Goal: Task Accomplishment & Management: Use online tool/utility

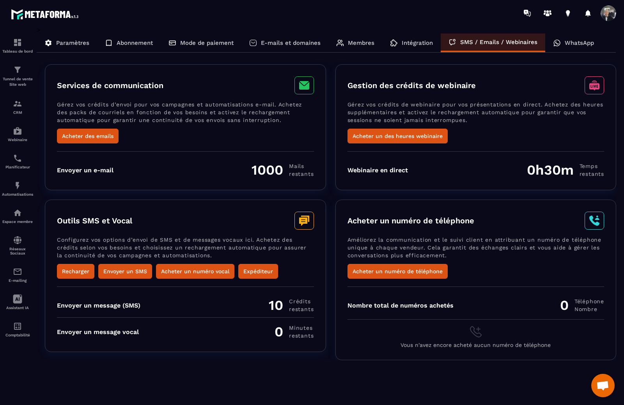
scroll to position [14, 0]
click at [573, 40] on p "WhatsApp" at bounding box center [578, 42] width 29 height 7
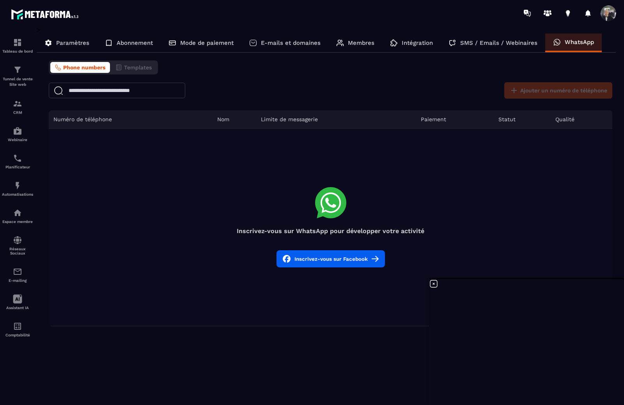
click at [403, 40] on p "Intégration" at bounding box center [417, 42] width 31 height 7
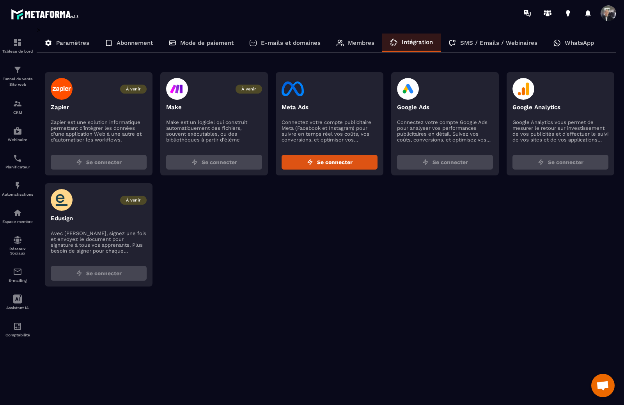
click at [344, 41] on div "Membres" at bounding box center [355, 43] width 54 height 19
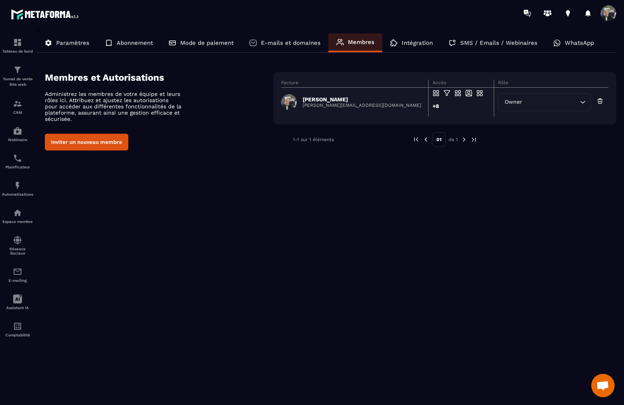
click at [295, 41] on p "E-mails et domaines" at bounding box center [291, 42] width 60 height 7
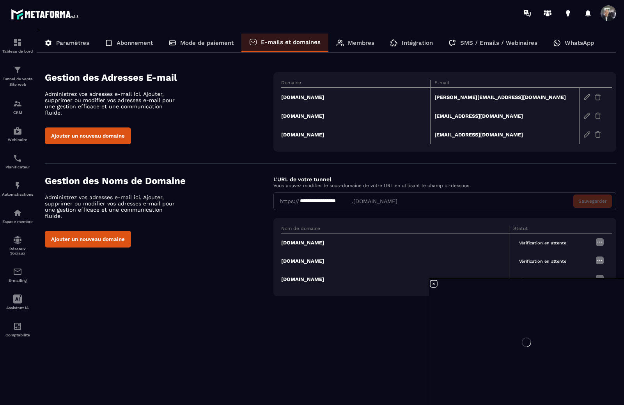
click at [202, 42] on p "Mode de paiement" at bounding box center [206, 42] width 53 height 7
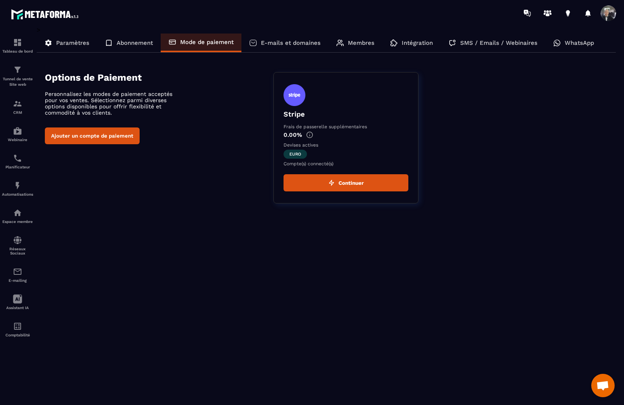
click at [273, 42] on p "E-mails et domaines" at bounding box center [291, 42] width 60 height 7
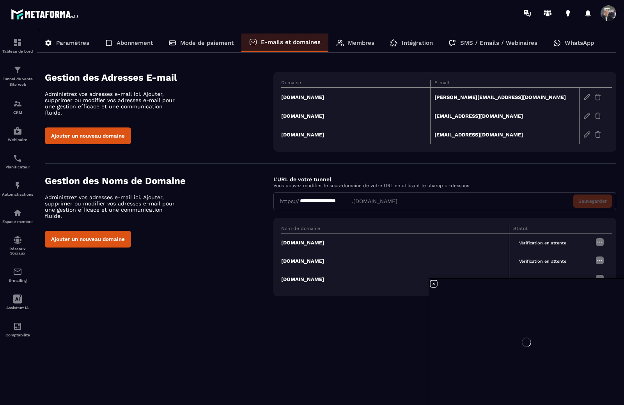
click at [228, 43] on p "Mode de paiement" at bounding box center [206, 42] width 53 height 7
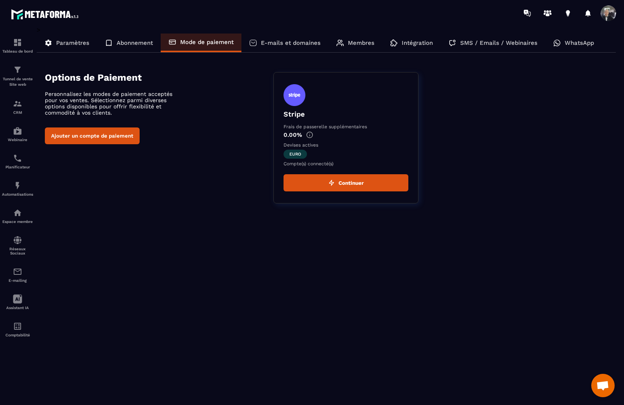
click at [285, 43] on p "E-mails et domaines" at bounding box center [291, 42] width 60 height 7
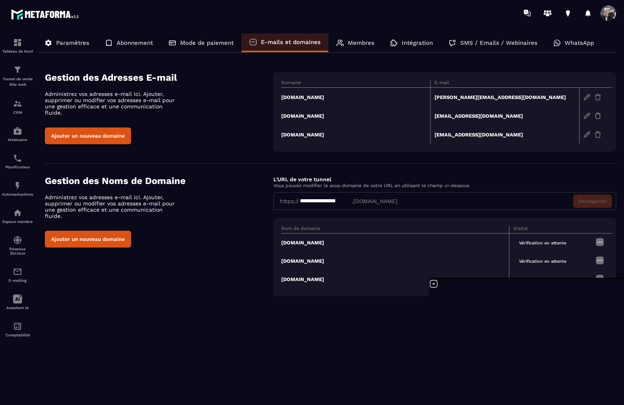
click at [608, 7] on span at bounding box center [608, 13] width 16 height 16
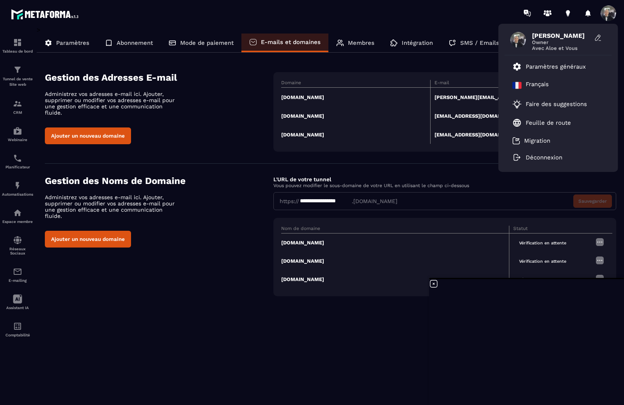
click at [488, 10] on div "[PERSON_NAME] Owner Avec [PERSON_NAME] et Vous Paramètres généraux [DEMOGRAPHIC…" at bounding box center [358, 13] width 532 height 26
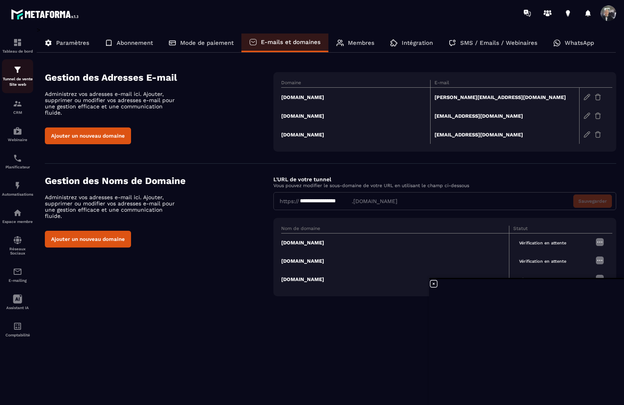
click at [8, 69] on div "Tunnel de vente Site web" at bounding box center [17, 76] width 31 height 22
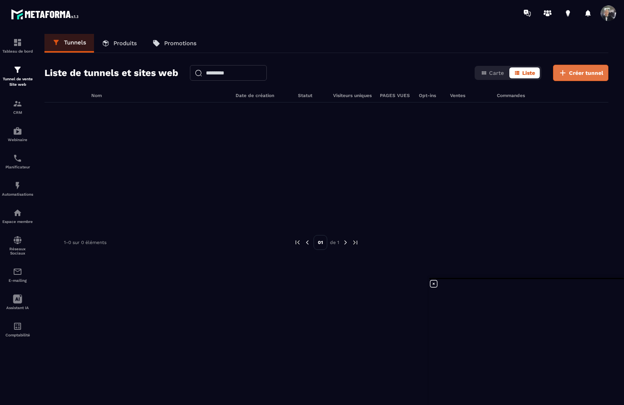
click at [593, 74] on span "Créer tunnel" at bounding box center [586, 73] width 34 height 8
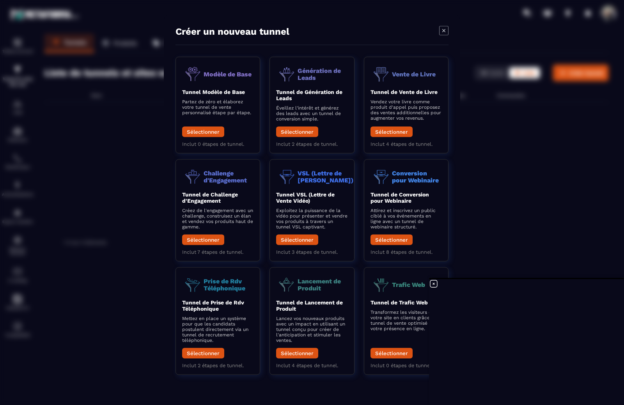
click at [432, 286] on icon at bounding box center [433, 283] width 9 height 9
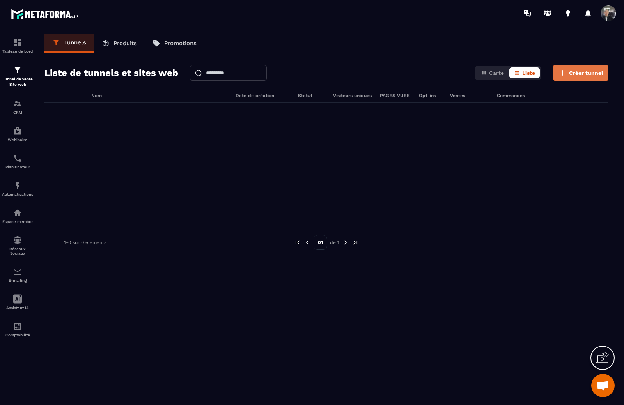
click at [594, 73] on span "Créer tunnel" at bounding box center [586, 73] width 34 height 8
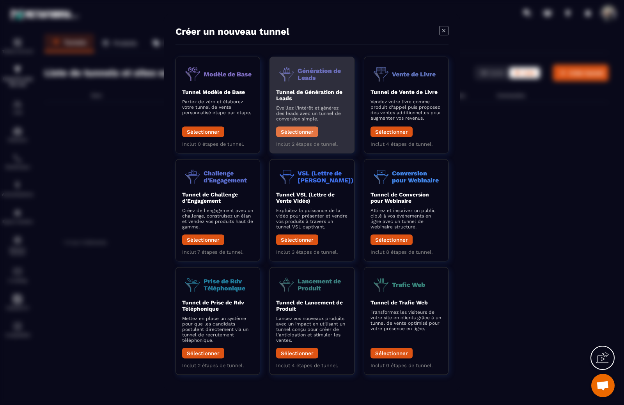
click at [292, 129] on button "Sélectionner" at bounding box center [297, 131] width 42 height 11
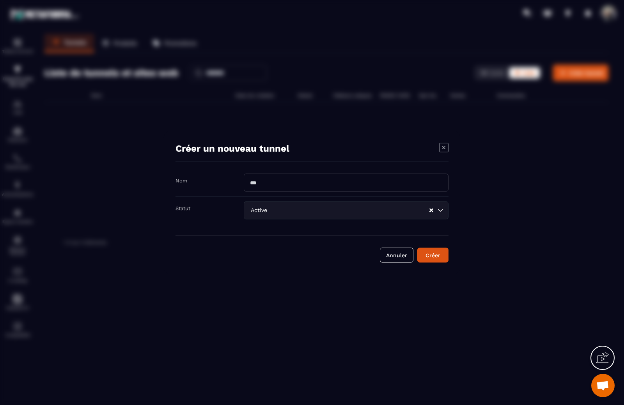
click at [307, 186] on input "Modal window" at bounding box center [346, 182] width 205 height 18
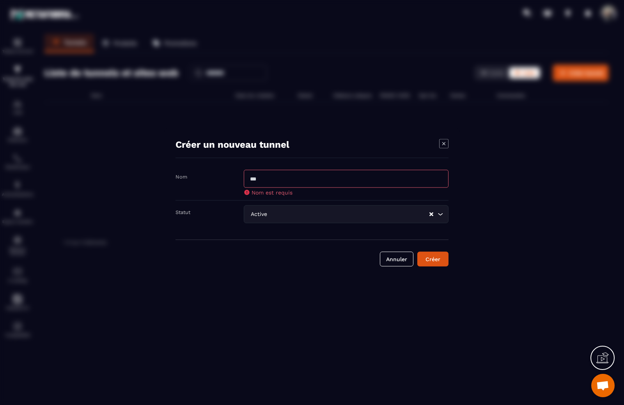
click at [318, 172] on input "Modal window" at bounding box center [346, 179] width 205 height 18
type input "**********"
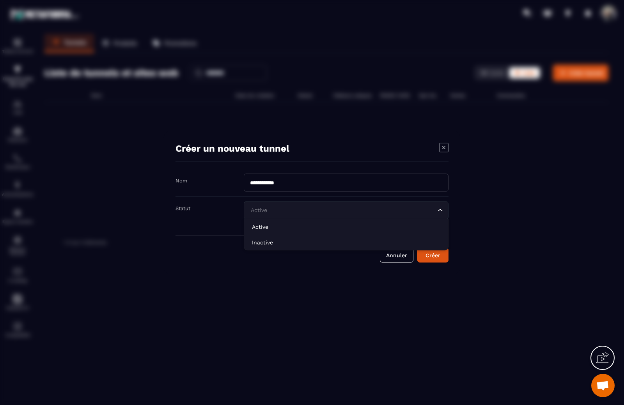
click at [333, 212] on input "Search for option" at bounding box center [342, 210] width 187 height 9
click at [438, 211] on icon "Search for option" at bounding box center [440, 210] width 8 height 8
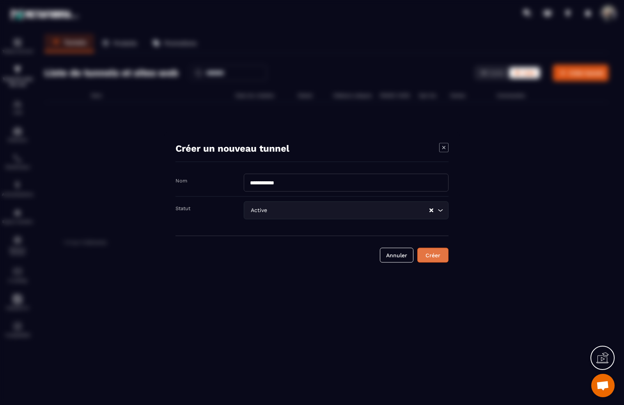
click at [435, 256] on div "Créer" at bounding box center [432, 255] width 21 height 8
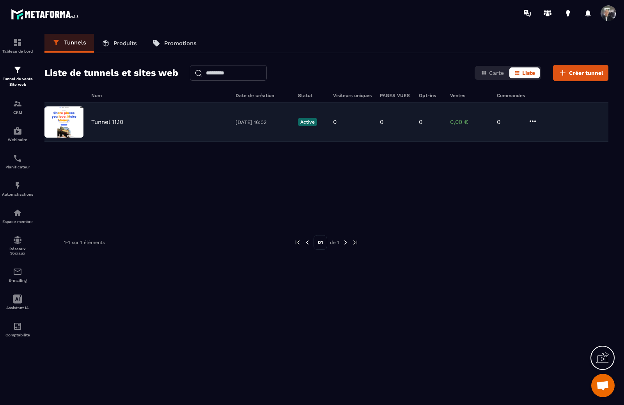
click at [113, 117] on div "Tunnel 11.10 [DATE] 16:02 Active 0 0 0 0,00 € 0" at bounding box center [326, 122] width 564 height 39
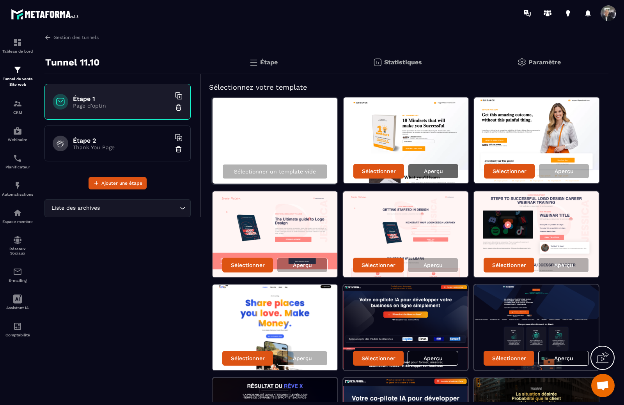
click at [434, 172] on p "Aperçu" at bounding box center [433, 171] width 19 height 6
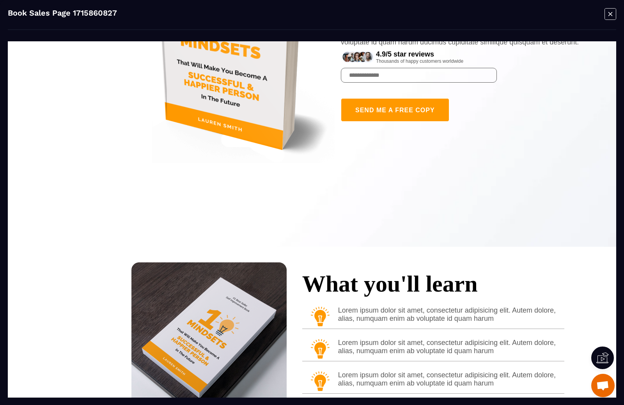
scroll to position [212, 0]
click at [607, 14] on icon "Modal window" at bounding box center [610, 14] width 12 height 12
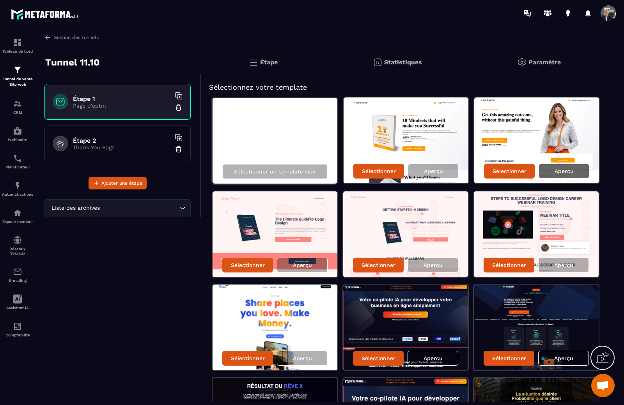
click at [565, 170] on p "Aperçu" at bounding box center [563, 171] width 19 height 6
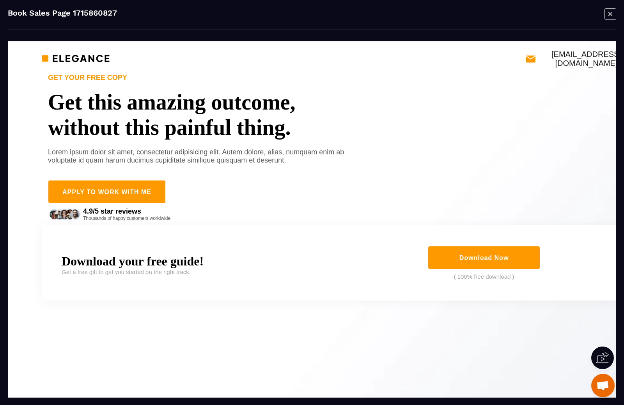
scroll to position [0, 0]
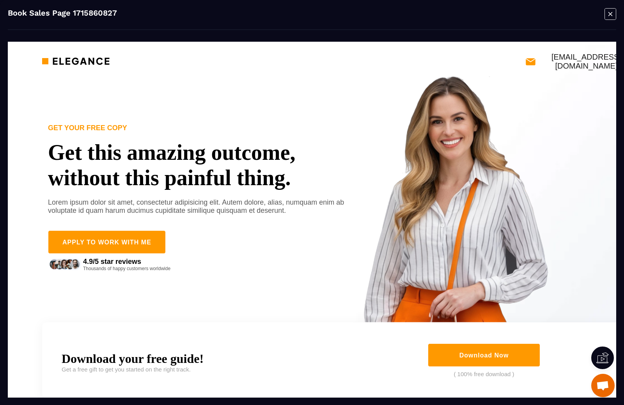
click at [610, 15] on icon "Modal window" at bounding box center [610, 14] width 12 height 12
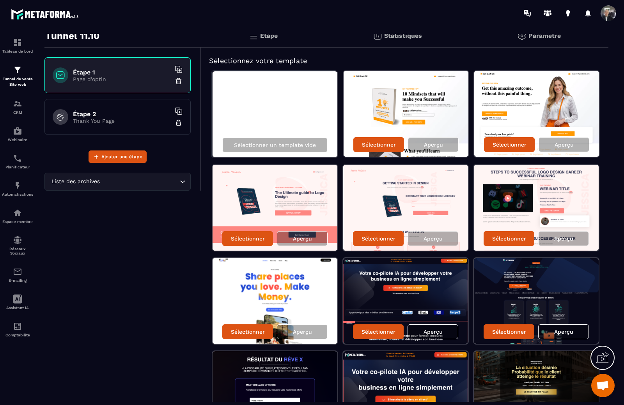
scroll to position [39, 0]
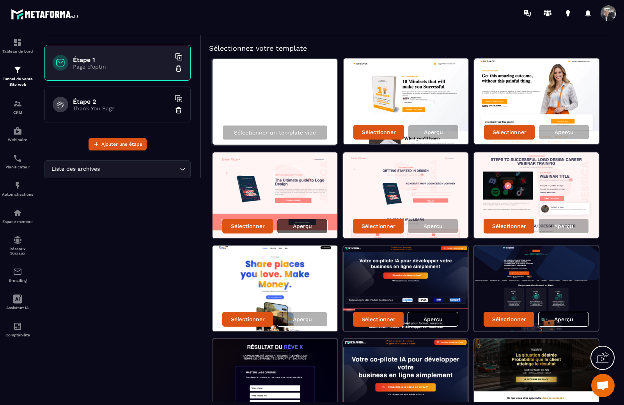
click at [304, 225] on p "Aperçu" at bounding box center [302, 226] width 19 height 6
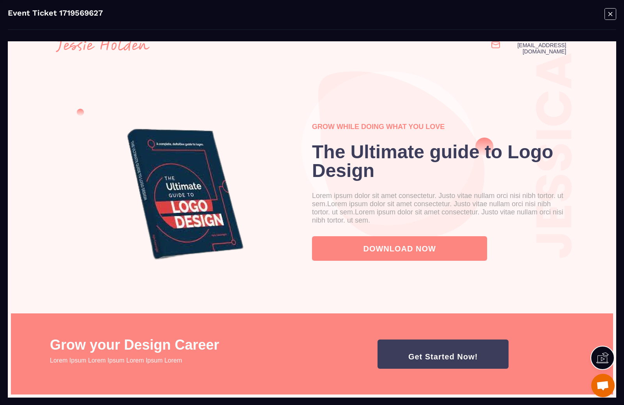
scroll to position [0, 0]
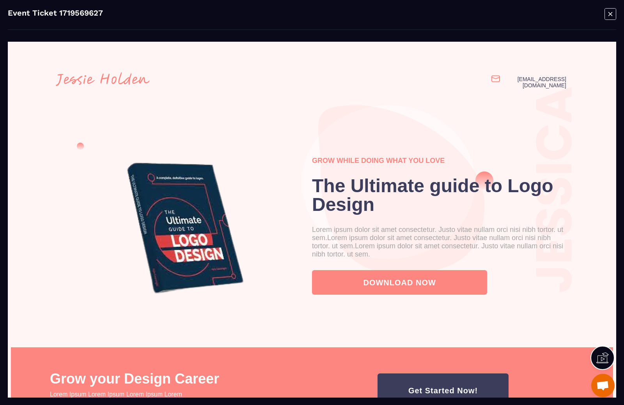
click at [610, 15] on icon "Modal window" at bounding box center [610, 14] width 12 height 12
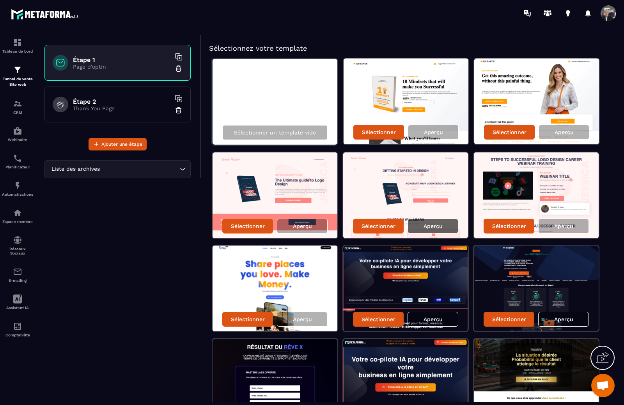
click at [434, 223] on div "Aperçu" at bounding box center [432, 226] width 51 height 15
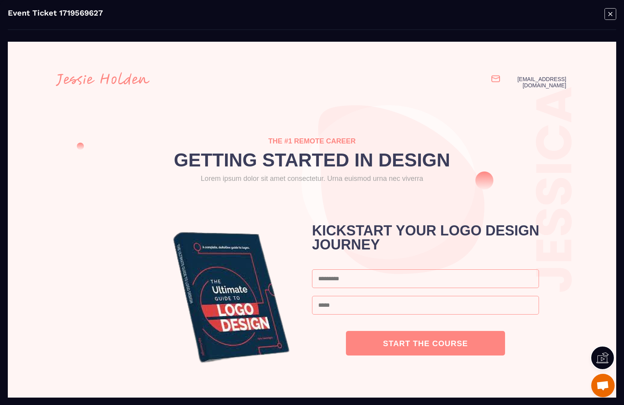
click at [610, 16] on icon "Modal window" at bounding box center [610, 14] width 12 height 12
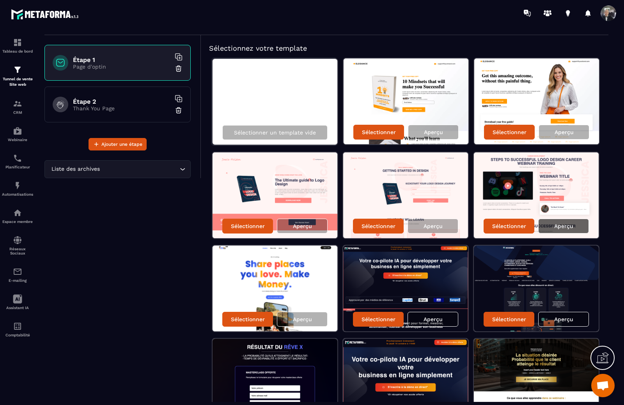
click at [553, 220] on div "Aperçu" at bounding box center [563, 226] width 51 height 15
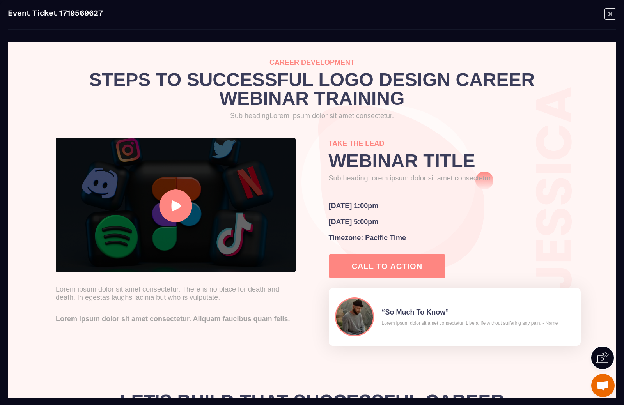
drag, startPoint x: 610, startPoint y: 13, endPoint x: 602, endPoint y: 11, distance: 8.9
click at [610, 13] on icon "Modal window" at bounding box center [610, 14] width 12 height 12
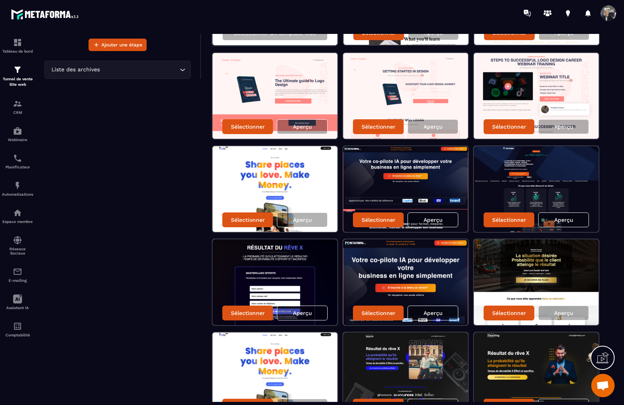
scroll to position [156, 0]
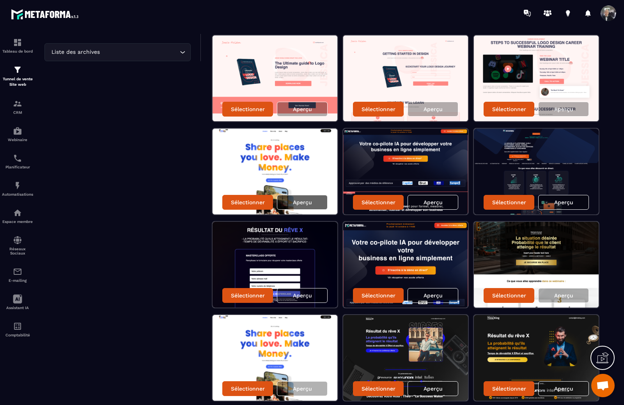
click at [306, 199] on div "Aperçu" at bounding box center [302, 202] width 51 height 15
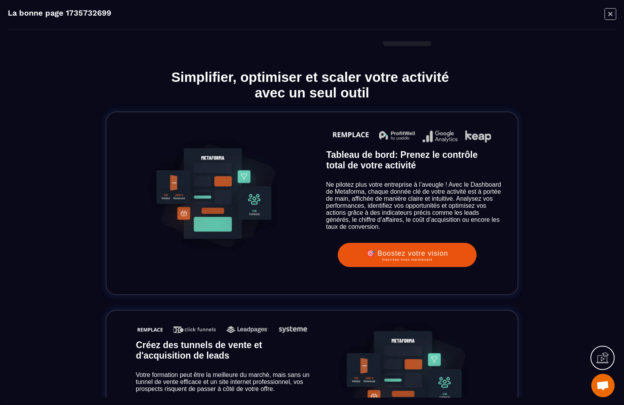
scroll to position [663, 0]
click at [615, 14] on icon "Modal window" at bounding box center [610, 14] width 12 height 12
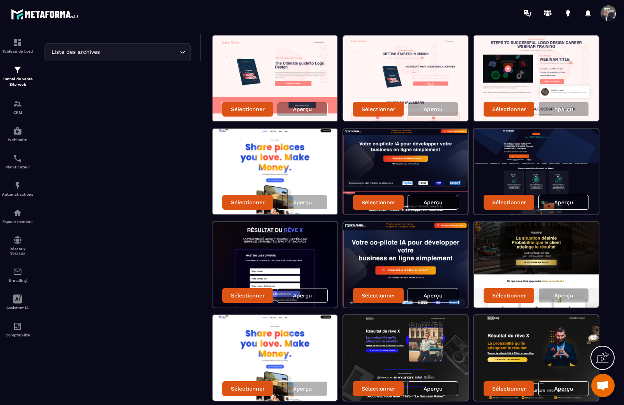
click at [448, 199] on div "Aperçu" at bounding box center [432, 202] width 51 height 15
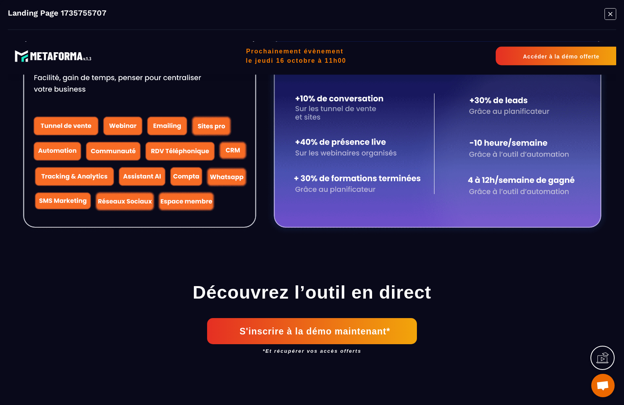
click at [610, 16] on icon "Modal window" at bounding box center [610, 14] width 12 height 12
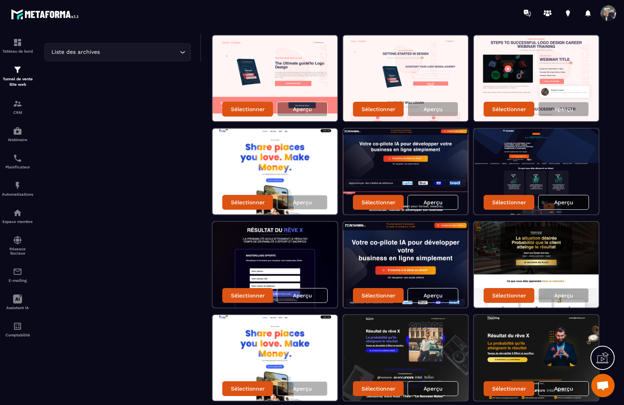
click at [559, 198] on div "Aperçu" at bounding box center [563, 202] width 51 height 15
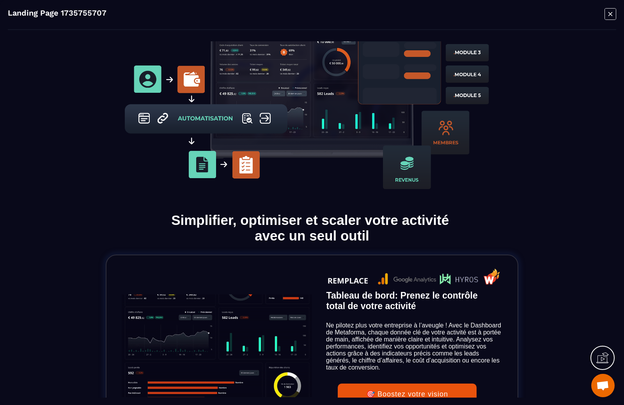
scroll to position [585, 0]
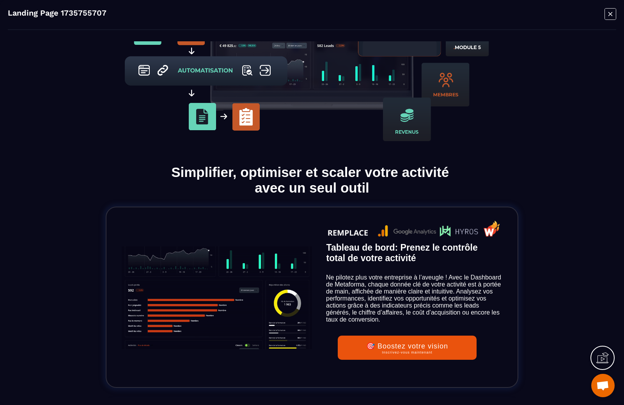
drag, startPoint x: 616, startPoint y: 53, endPoint x: 565, endPoint y: 90, distance: 62.3
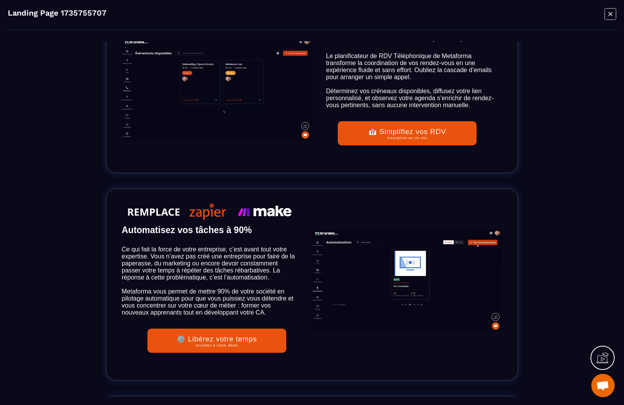
scroll to position [1676, 0]
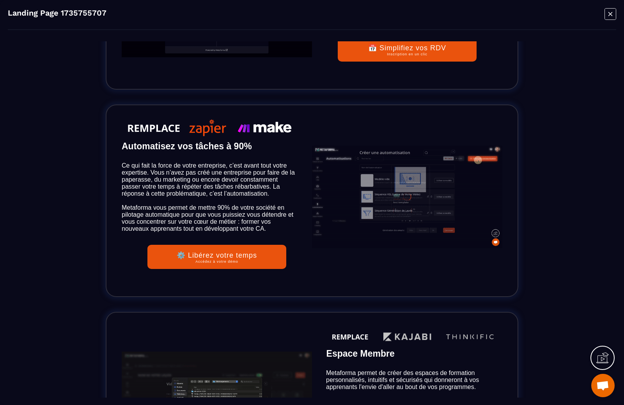
click at [614, 13] on icon "Modal window" at bounding box center [610, 14] width 12 height 12
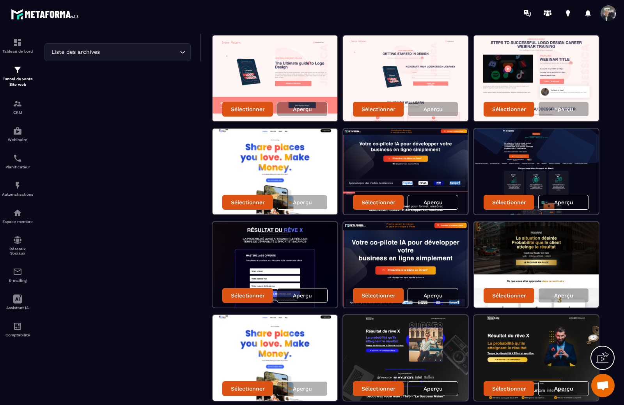
click at [303, 297] on p "Aperçu" at bounding box center [302, 295] width 19 height 6
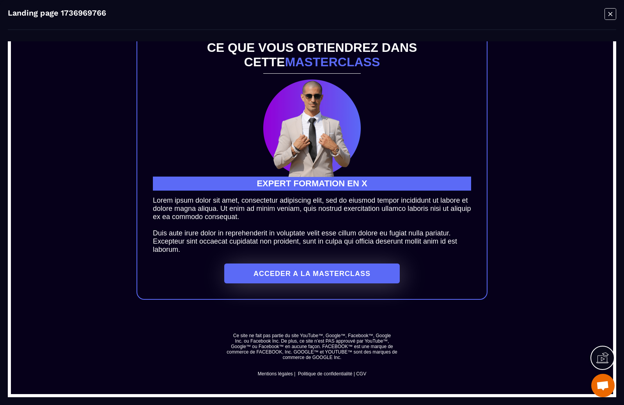
scroll to position [759, 0]
click at [609, 12] on icon "Modal window" at bounding box center [610, 14] width 12 height 12
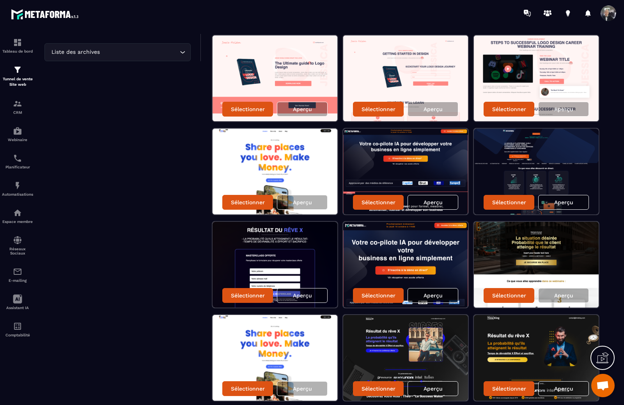
click at [440, 294] on p "Aperçu" at bounding box center [432, 295] width 19 height 6
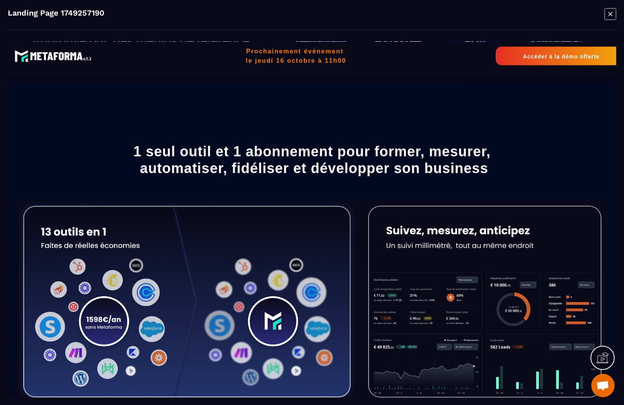
scroll to position [312, 0]
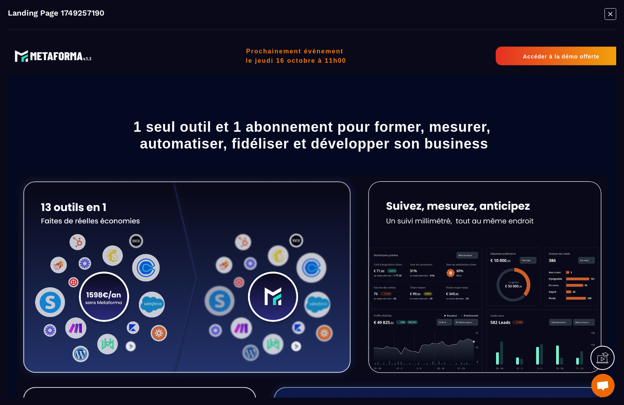
click at [610, 15] on icon "Modal window" at bounding box center [610, 14] width 12 height 12
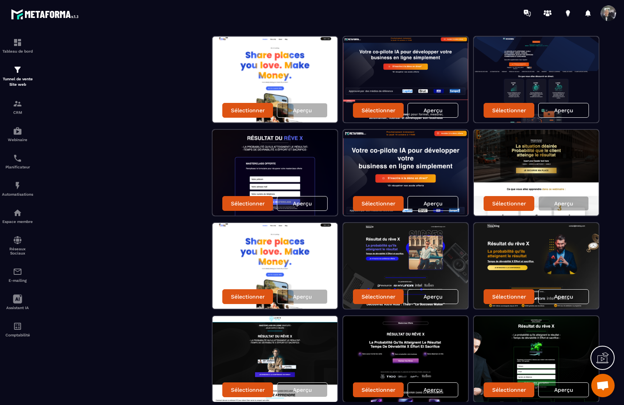
scroll to position [273, 0]
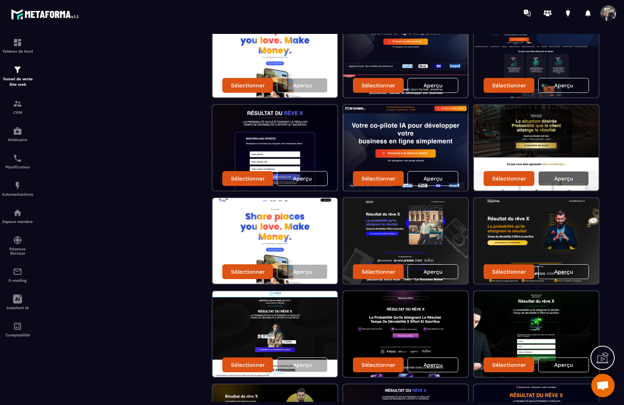
click at [571, 182] on div "Aperçu" at bounding box center [563, 178] width 51 height 15
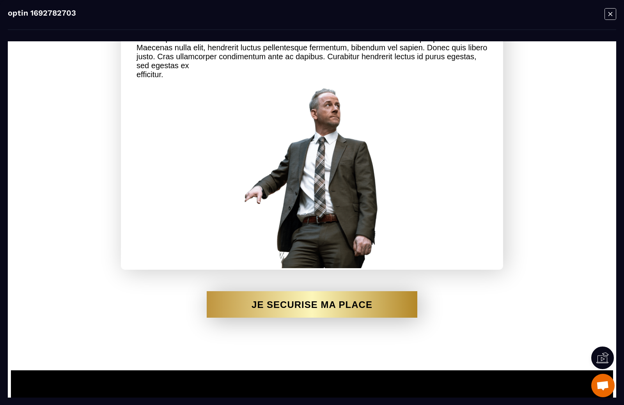
scroll to position [897, 0]
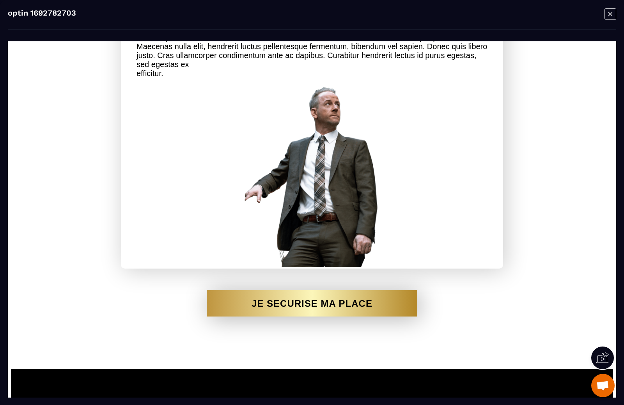
click at [608, 14] on icon "Modal window" at bounding box center [610, 14] width 12 height 12
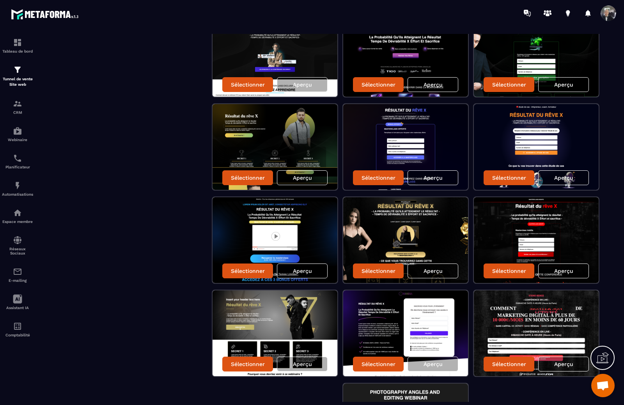
scroll to position [536, 0]
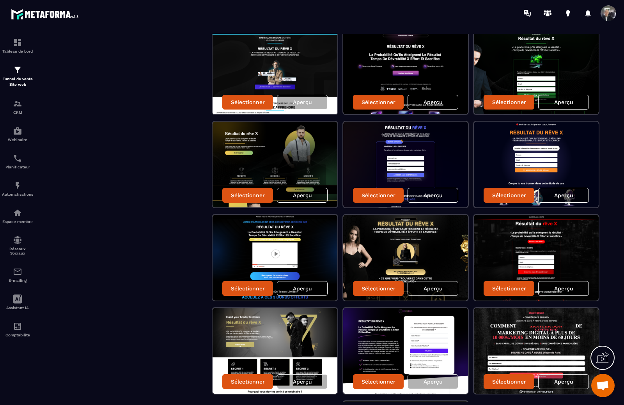
click at [573, 198] on div "Aperçu" at bounding box center [563, 195] width 51 height 15
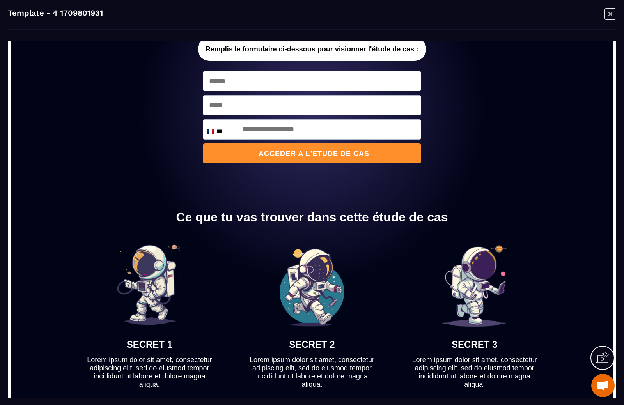
scroll to position [117, 0]
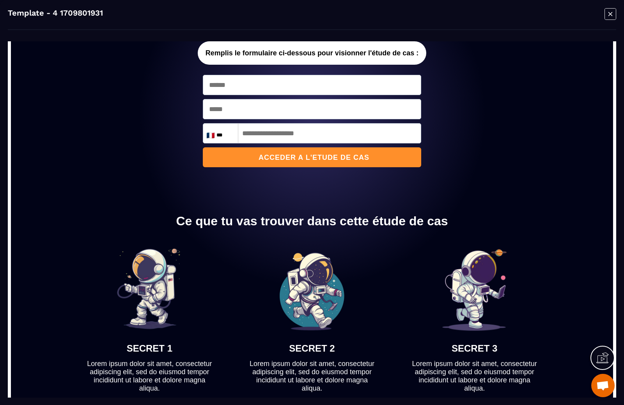
click at [610, 14] on icon "Modal window" at bounding box center [610, 14] width 4 height 4
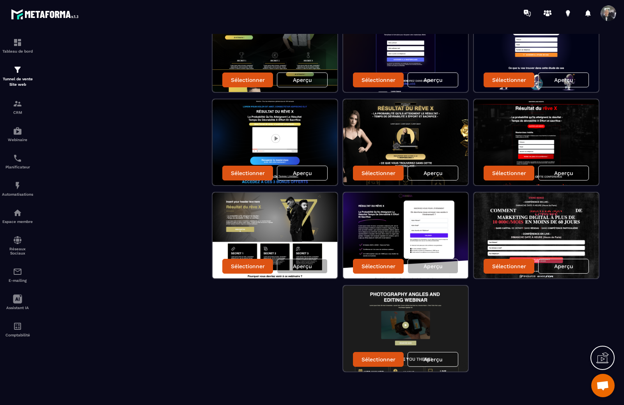
scroll to position [653, 0]
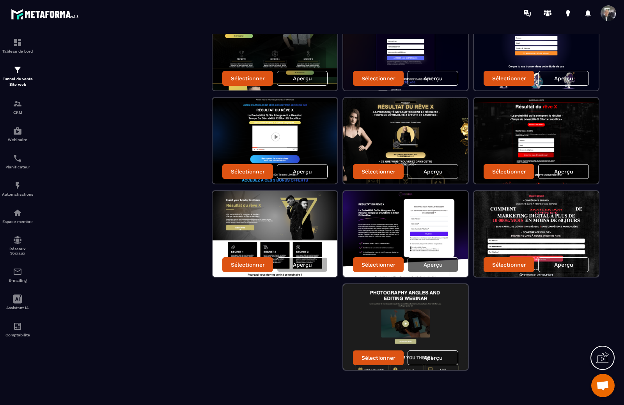
click at [437, 263] on p "Aperçu" at bounding box center [432, 265] width 19 height 6
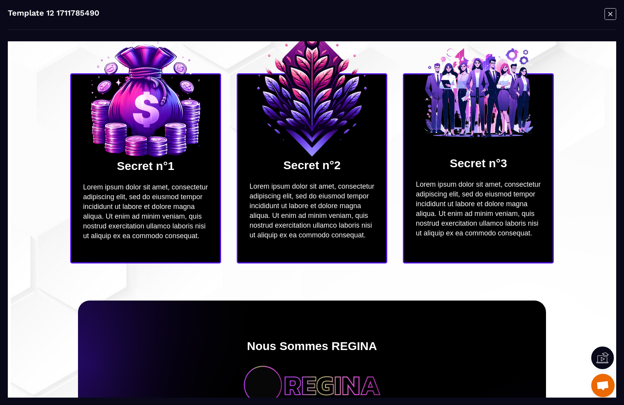
scroll to position [546, 0]
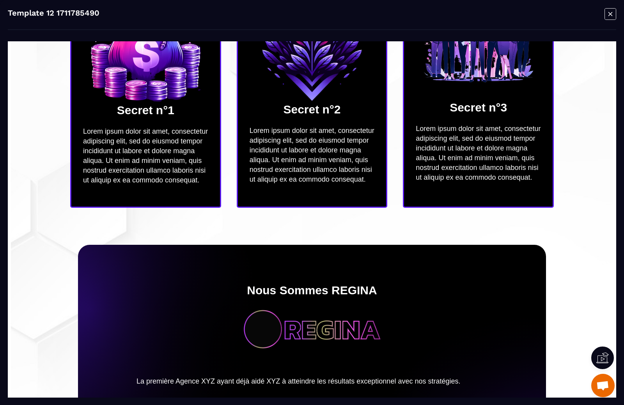
click at [609, 14] on icon "Modal window" at bounding box center [610, 14] width 12 height 12
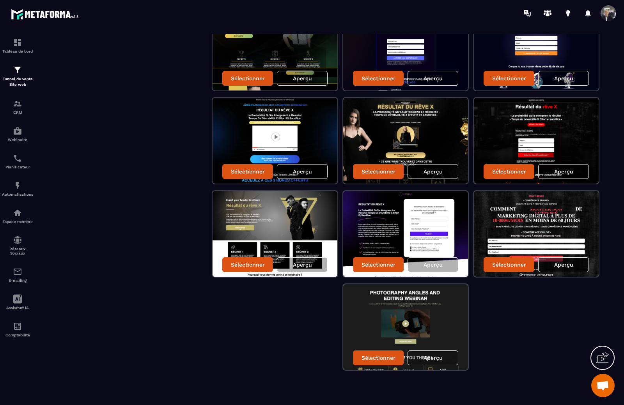
click at [557, 265] on p "Aperçu" at bounding box center [563, 265] width 19 height 6
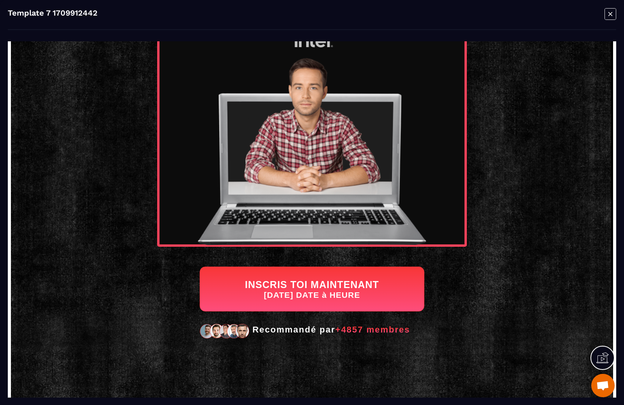
scroll to position [1208, 0]
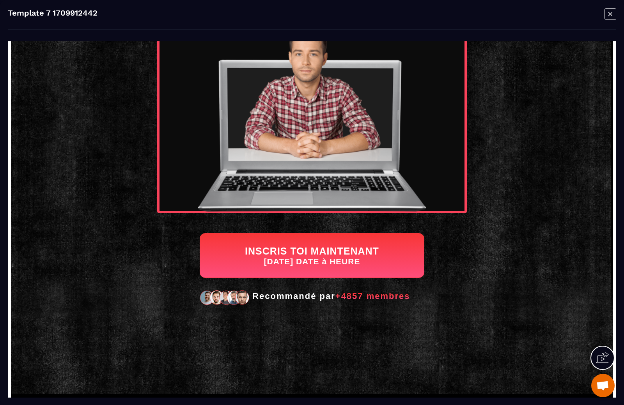
click at [615, 16] on icon "Modal window" at bounding box center [610, 14] width 12 height 12
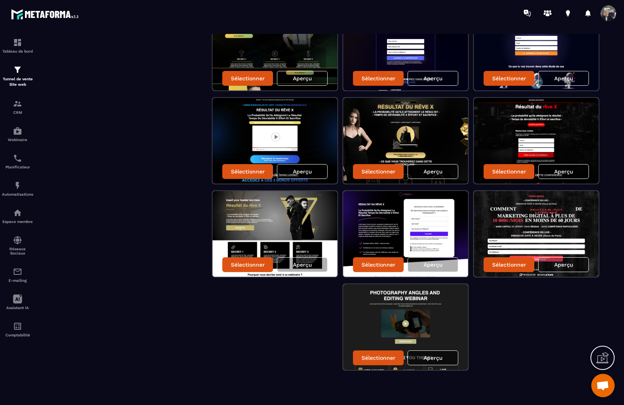
click at [429, 358] on p "Aperçu" at bounding box center [432, 358] width 19 height 6
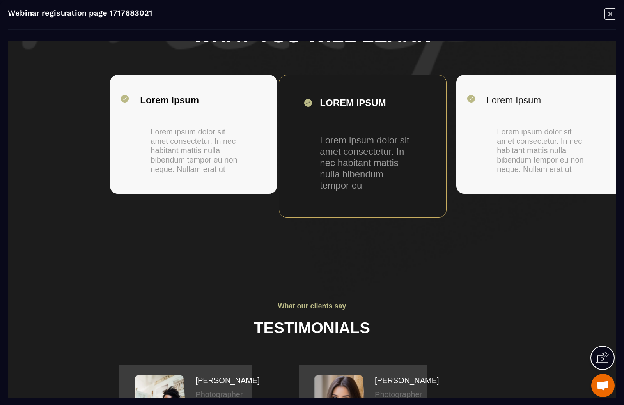
scroll to position [546, 0]
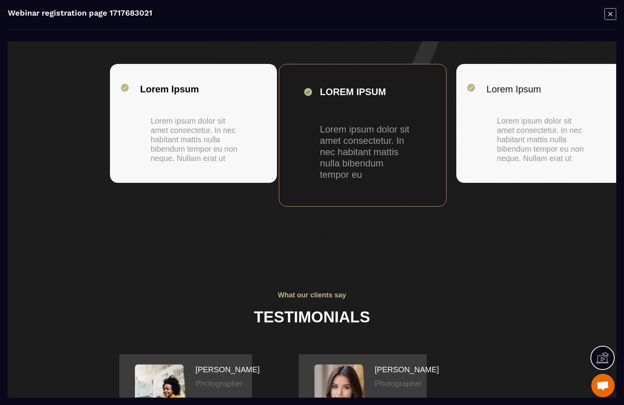
click at [612, 12] on icon "Modal window" at bounding box center [610, 14] width 12 height 12
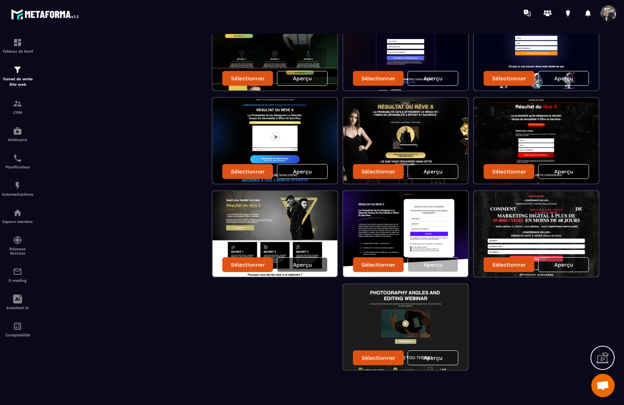
click at [305, 258] on div "Aperçu" at bounding box center [302, 264] width 51 height 15
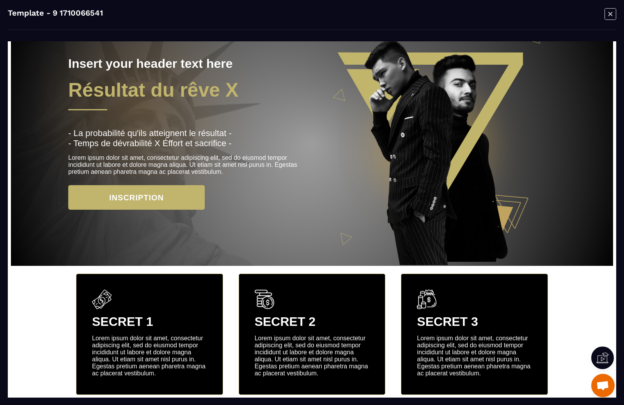
scroll to position [0, 0]
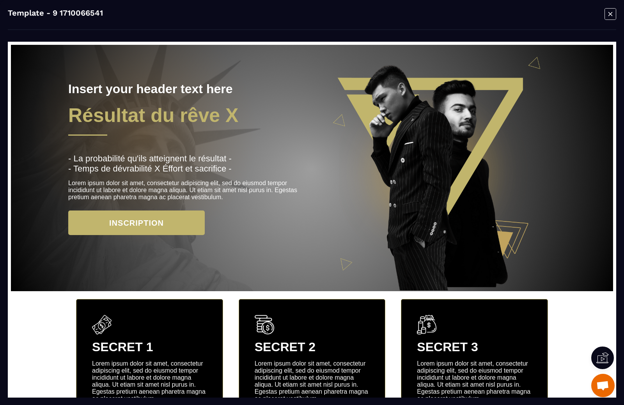
click at [612, 11] on icon "Modal window" at bounding box center [610, 14] width 12 height 12
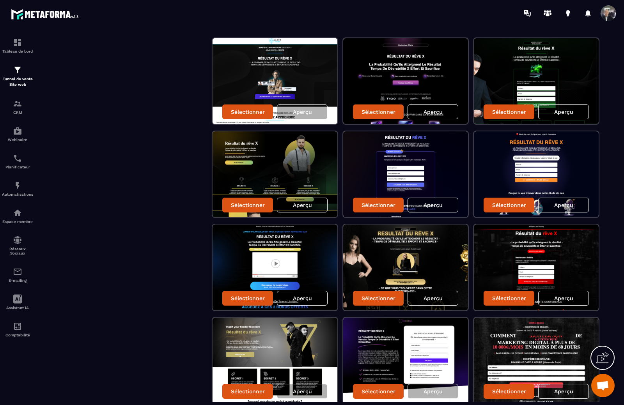
scroll to position [507, 0]
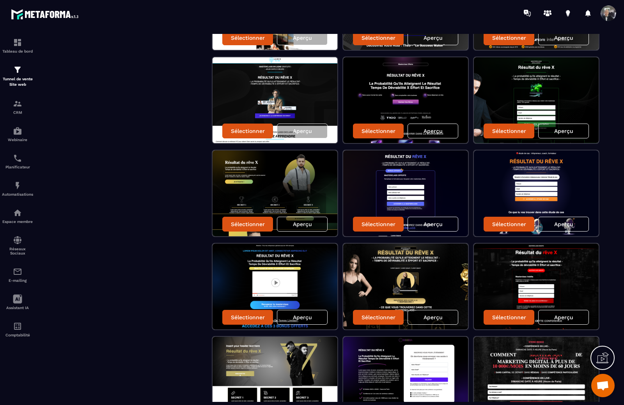
click at [304, 225] on p "Aperçu" at bounding box center [302, 224] width 19 height 6
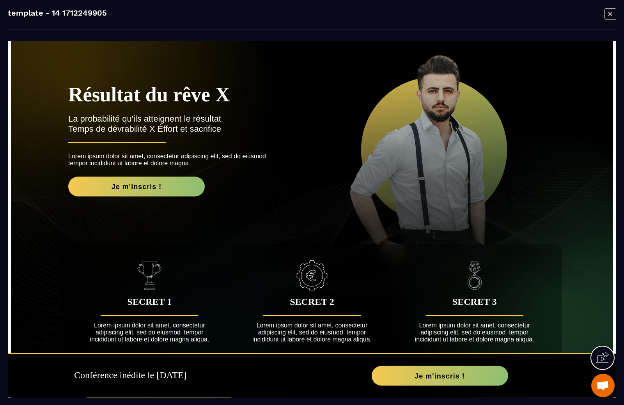
scroll to position [0, 0]
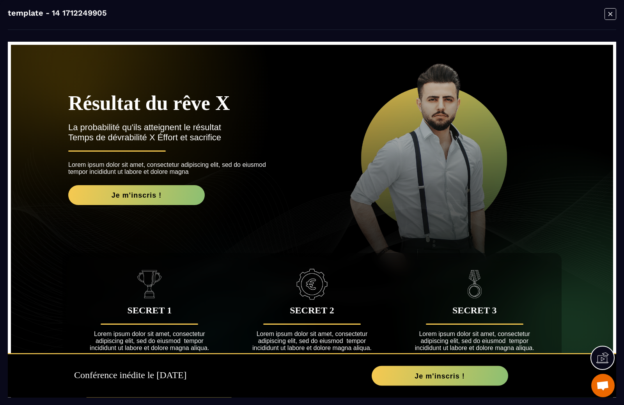
click at [610, 14] on icon "Modal window" at bounding box center [610, 14] width 4 height 4
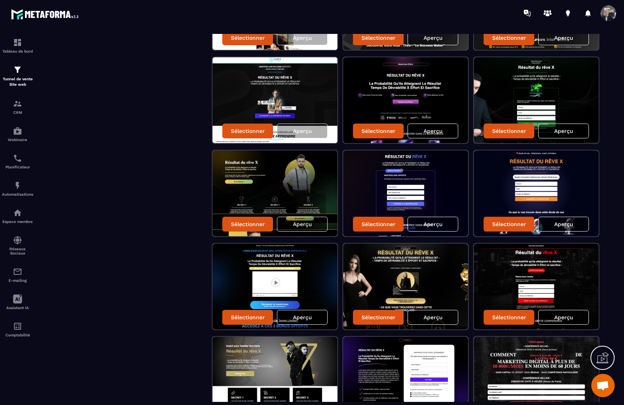
click at [553, 221] on div "Aperçu" at bounding box center [563, 224] width 51 height 15
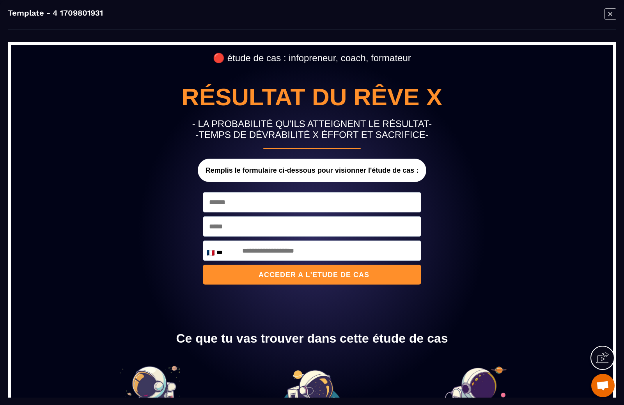
click at [606, 15] on icon "Modal window" at bounding box center [610, 14] width 12 height 12
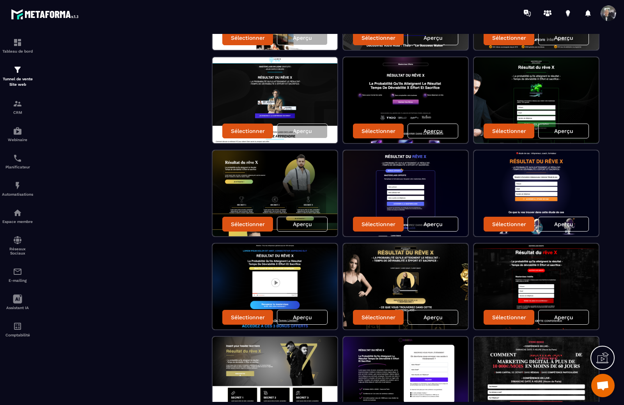
click at [435, 221] on p "Aperçu" at bounding box center [432, 224] width 19 height 6
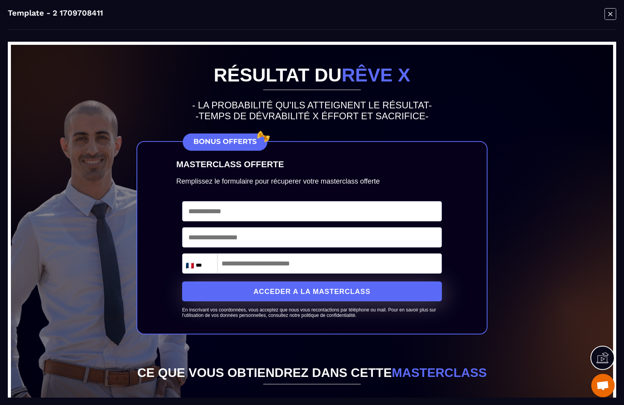
drag, startPoint x: 612, startPoint y: 15, endPoint x: 593, endPoint y: 24, distance: 21.1
click at [612, 15] on icon "Modal window" at bounding box center [610, 14] width 12 height 12
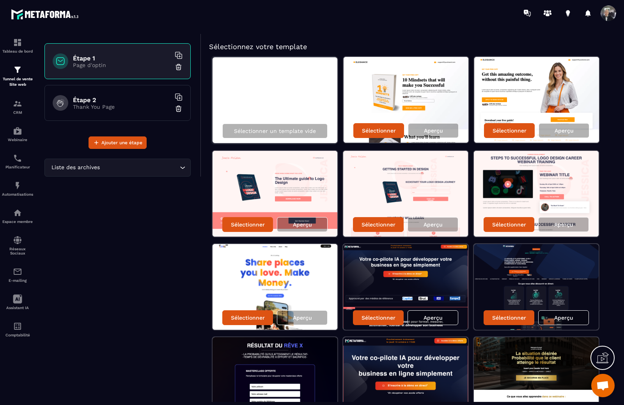
scroll to position [39, 0]
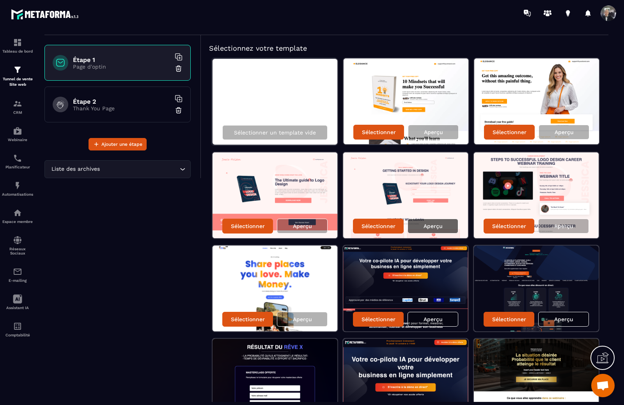
click at [435, 224] on p "Aperçu" at bounding box center [432, 226] width 19 height 6
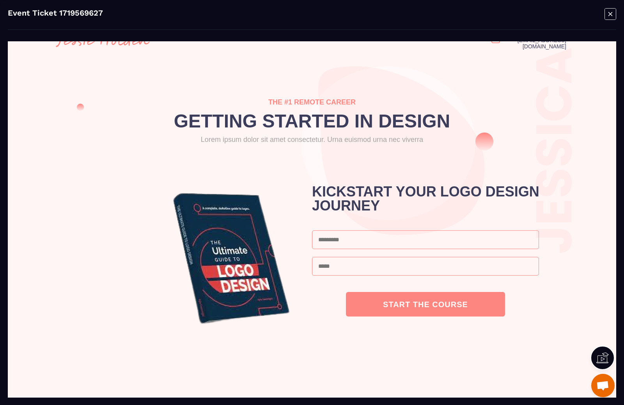
click at [612, 11] on icon "Modal window" at bounding box center [610, 14] width 12 height 12
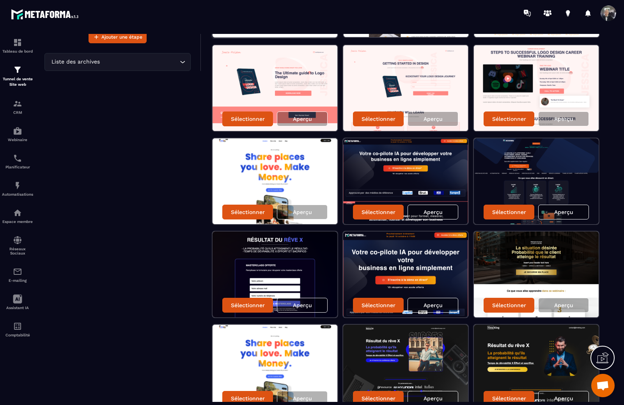
scroll to position [234, 0]
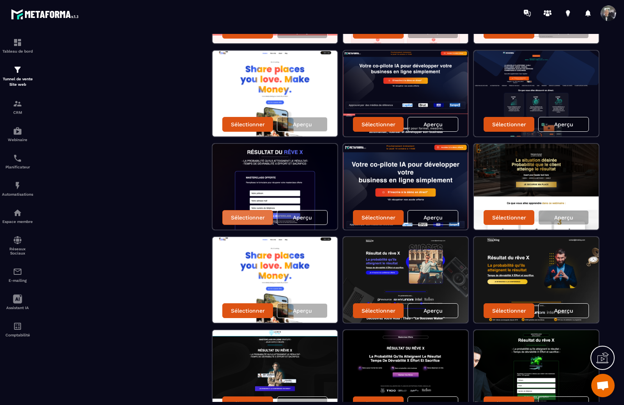
click at [252, 216] on p "Sélectionner" at bounding box center [248, 217] width 34 height 6
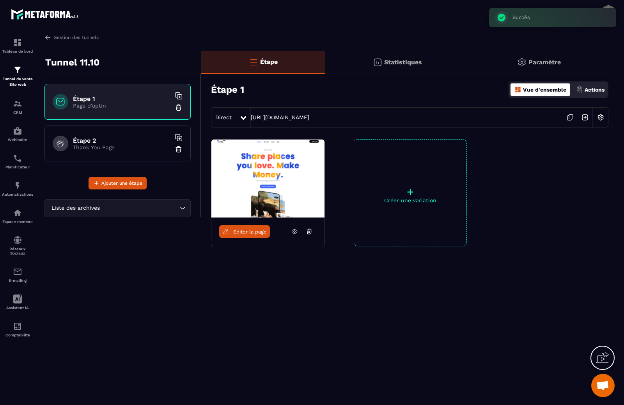
scroll to position [0, 0]
click at [293, 232] on icon at bounding box center [294, 231] width 7 height 7
click at [249, 231] on span "Éditer la page" at bounding box center [250, 232] width 34 height 6
